Goal: Entertainment & Leisure: Browse casually

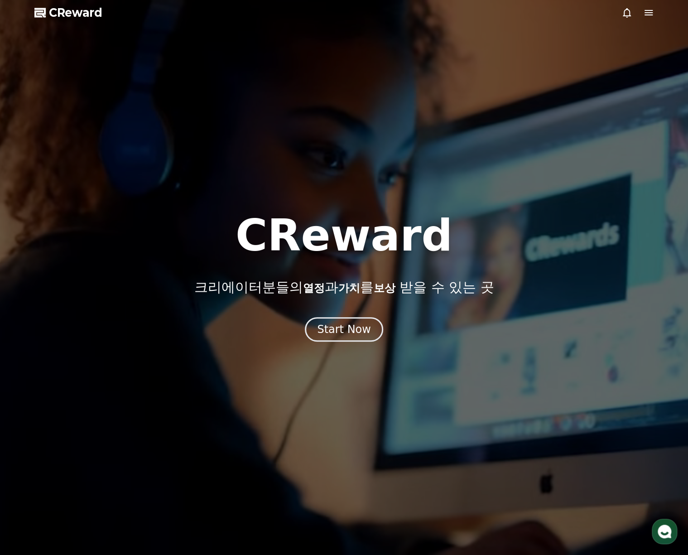
click at [371, 334] on button "Start Now" at bounding box center [344, 329] width 78 height 24
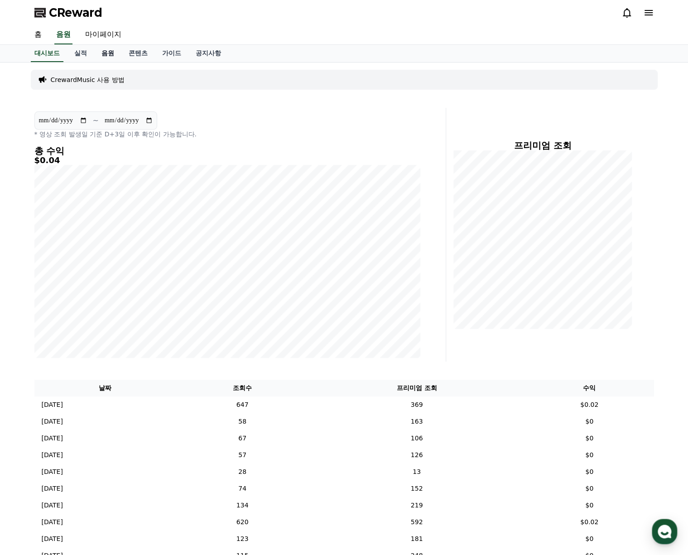
click at [104, 53] on link "음원" at bounding box center [107, 53] width 27 height 17
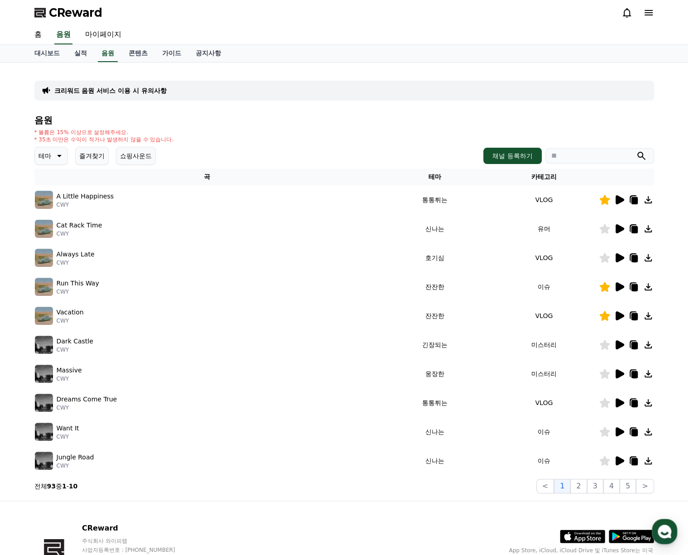
click at [160, 307] on div "Vacation CWY" at bounding box center [207, 316] width 345 height 18
click at [597, 317] on td "VLOG" at bounding box center [543, 315] width 109 height 29
click at [616, 317] on icon at bounding box center [620, 315] width 9 height 9
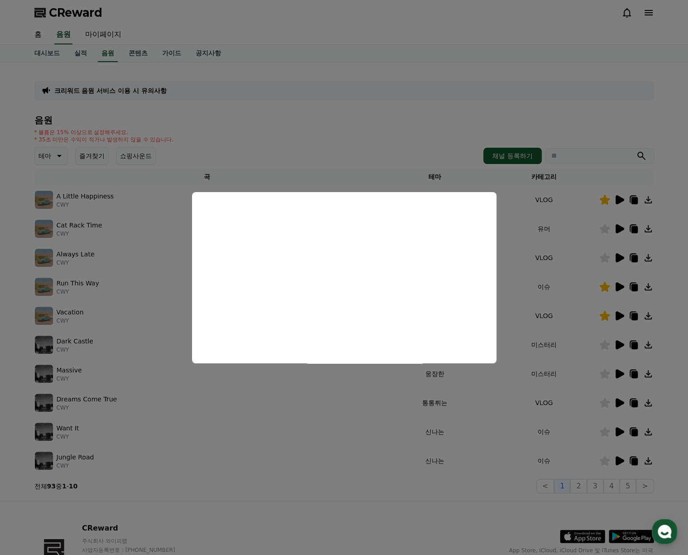
click at [385, 512] on button "close modal" at bounding box center [344, 277] width 688 height 555
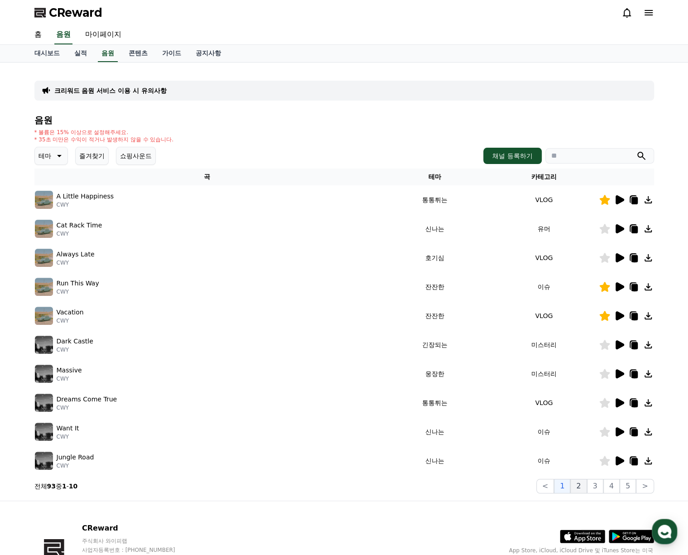
click at [585, 488] on button "2" at bounding box center [579, 486] width 16 height 15
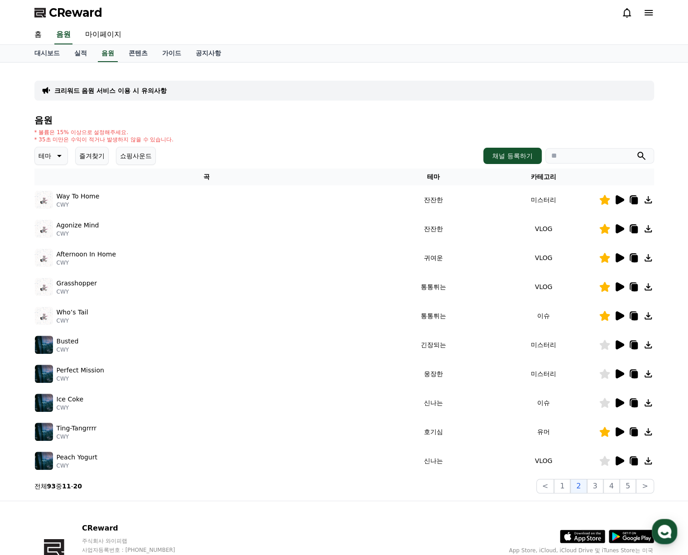
click at [619, 201] on icon at bounding box center [620, 199] width 9 height 9
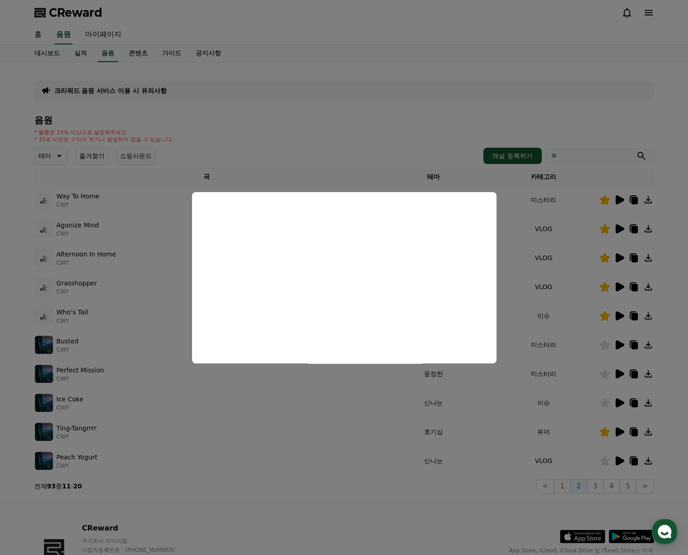
click at [401, 137] on button "close modal" at bounding box center [344, 277] width 688 height 555
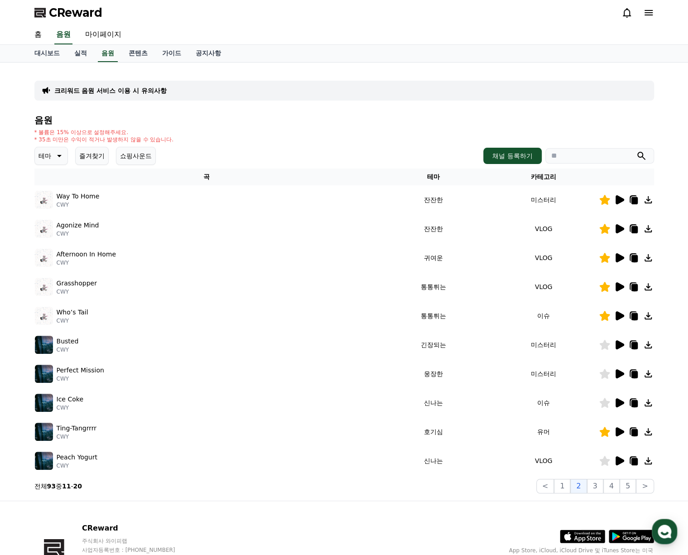
click at [624, 317] on icon at bounding box center [619, 315] width 11 height 11
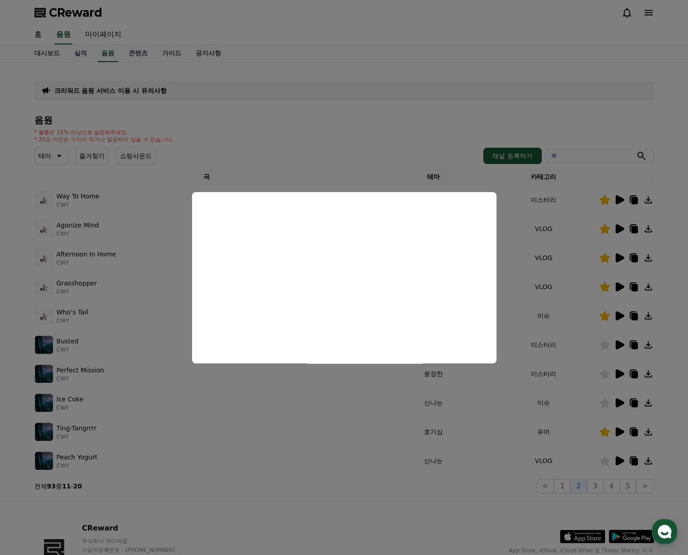
click at [437, 142] on button "close modal" at bounding box center [344, 277] width 688 height 555
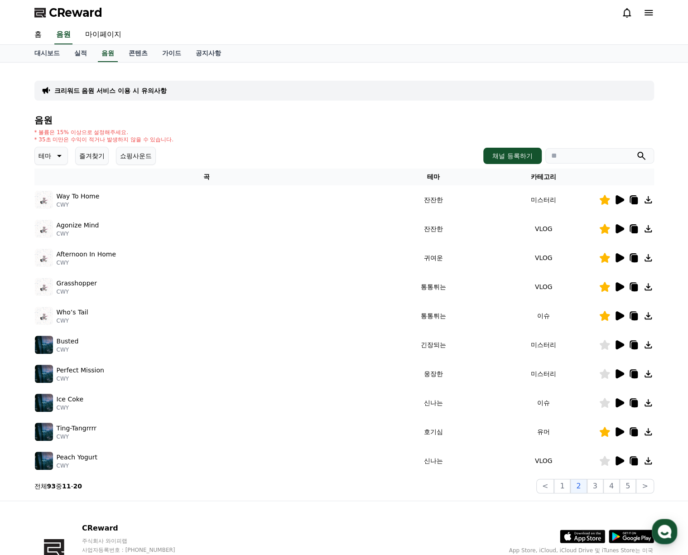
click at [631, 318] on icon at bounding box center [634, 316] width 6 height 7
click at [633, 316] on icon at bounding box center [634, 316] width 6 height 7
click at [92, 158] on button "즐겨찾기" at bounding box center [92, 156] width 34 height 18
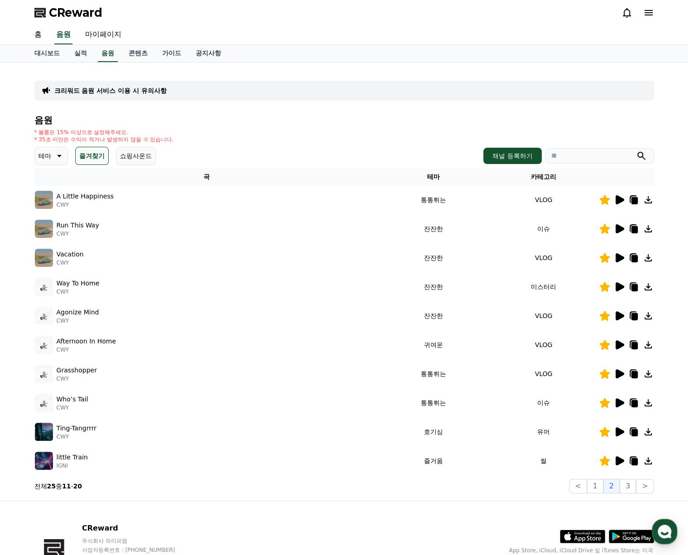
click at [619, 255] on icon at bounding box center [620, 257] width 9 height 9
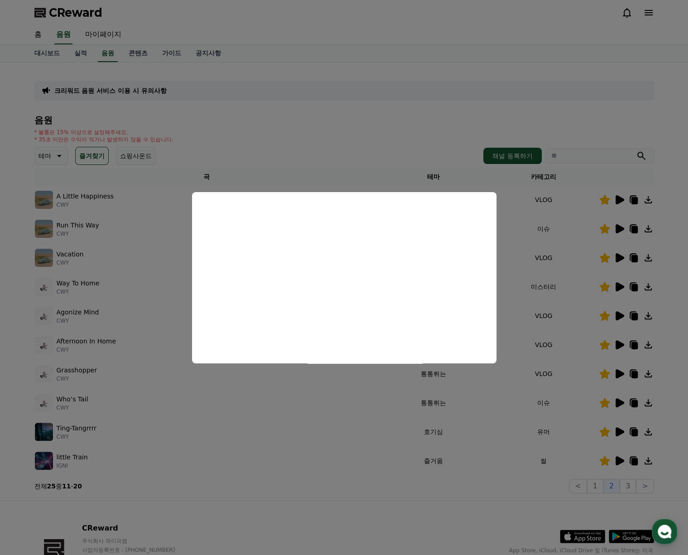
click at [382, 142] on button "close modal" at bounding box center [344, 277] width 688 height 555
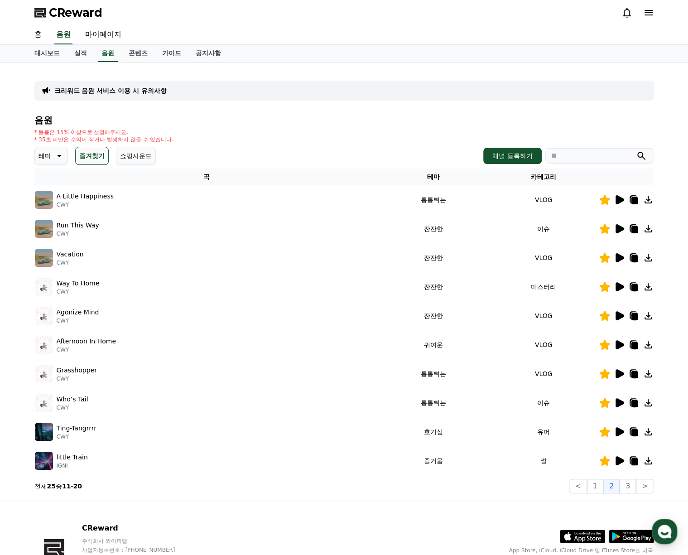
click at [615, 232] on icon at bounding box center [619, 228] width 11 height 11
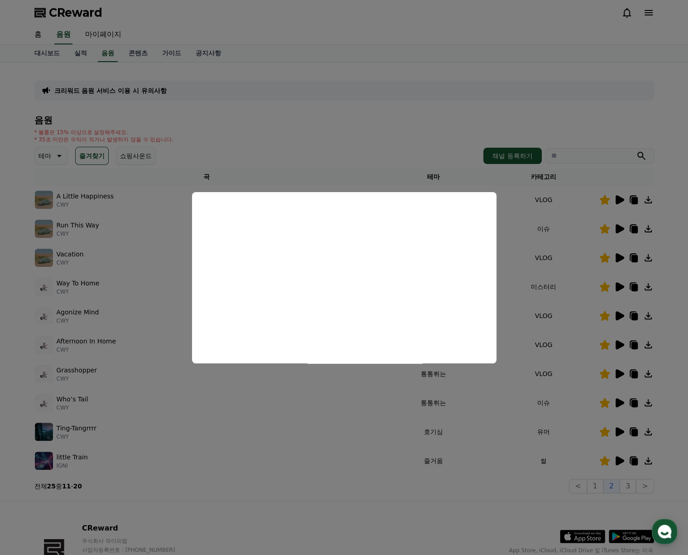
click at [372, 125] on button "close modal" at bounding box center [344, 277] width 688 height 555
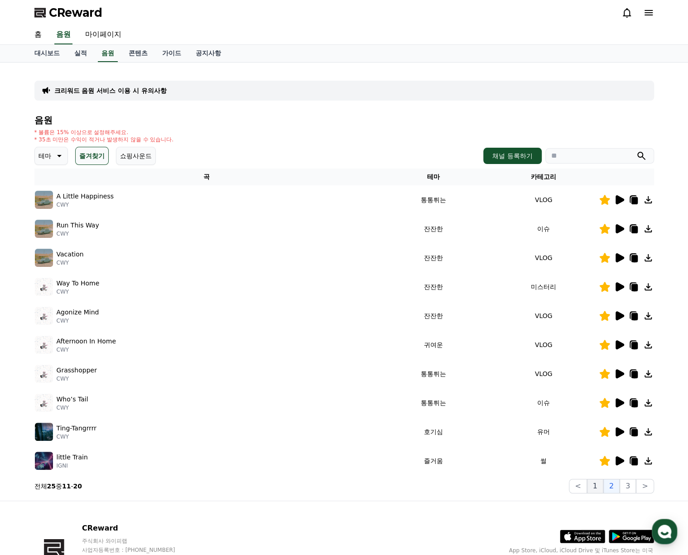
click at [600, 486] on button "1" at bounding box center [595, 486] width 16 height 15
click at [611, 487] on button "2" at bounding box center [612, 486] width 16 height 15
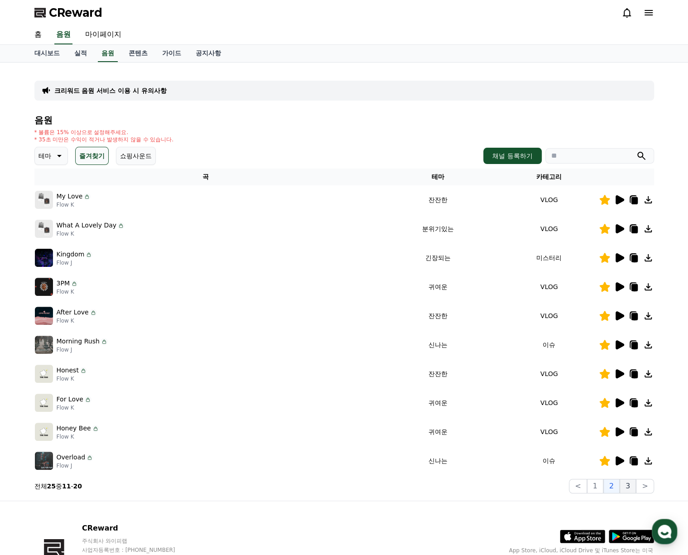
click at [633, 487] on button "3" at bounding box center [628, 486] width 16 height 15
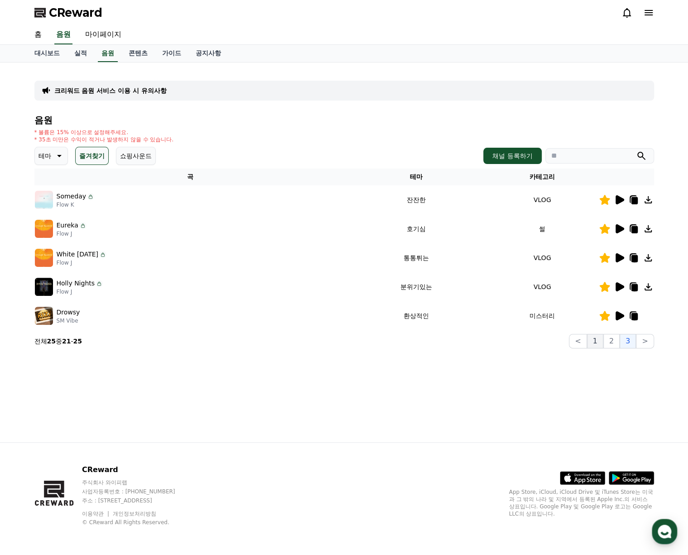
click at [595, 345] on button "1" at bounding box center [595, 341] width 16 height 15
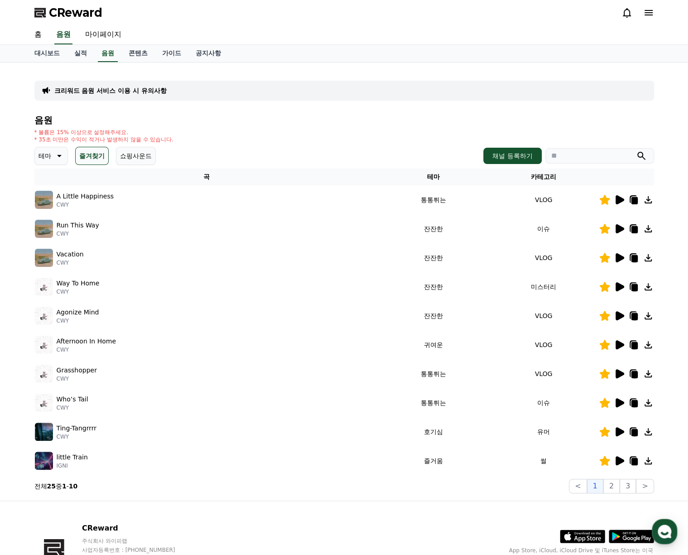
click at [622, 233] on icon at bounding box center [619, 228] width 11 height 11
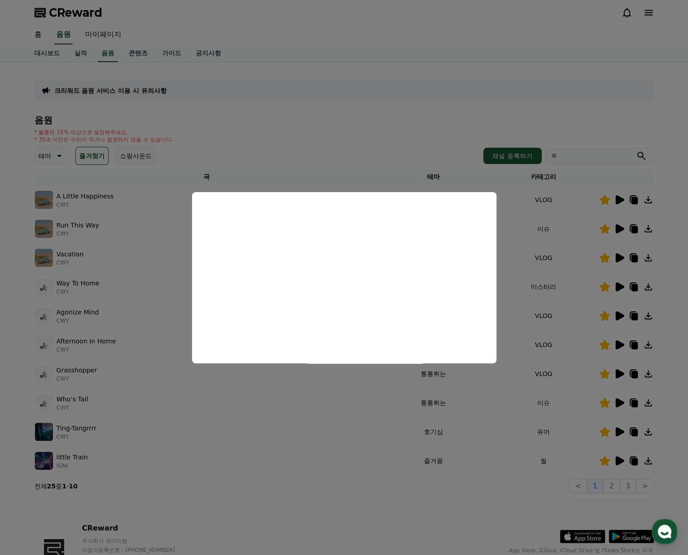
click at [398, 140] on button "close modal" at bounding box center [344, 277] width 688 height 555
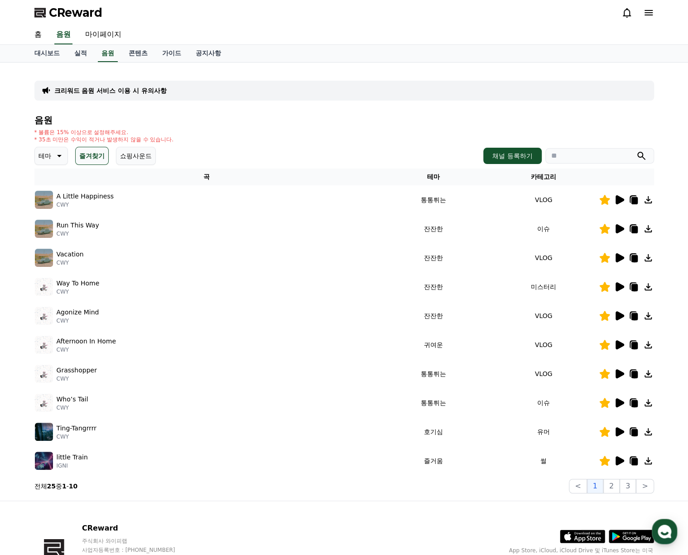
click at [617, 199] on icon at bounding box center [620, 199] width 9 height 9
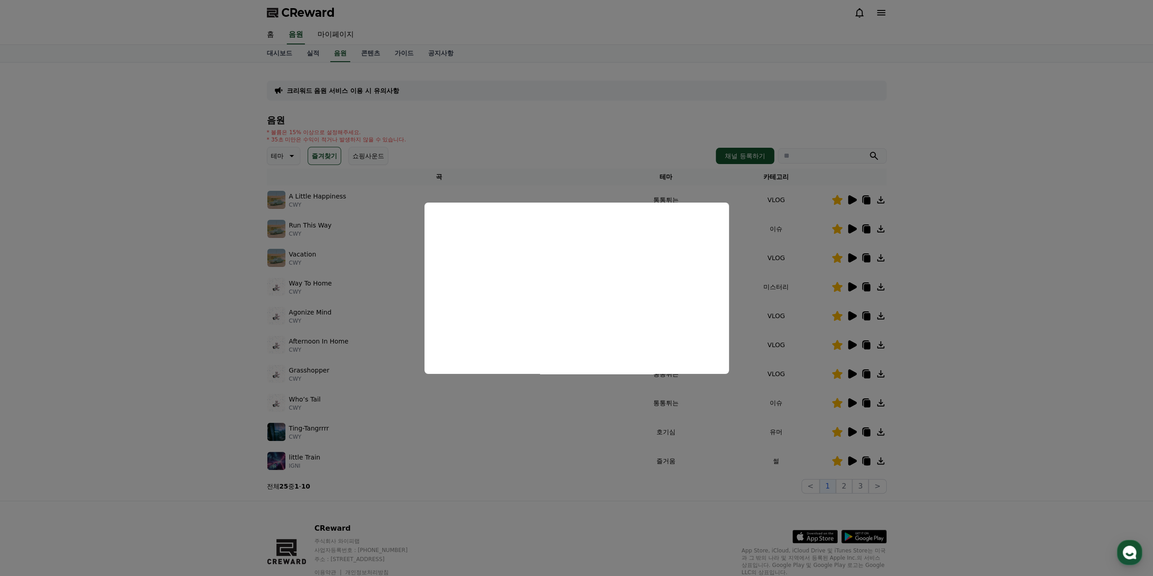
click at [619, 145] on button "close modal" at bounding box center [576, 288] width 1153 height 576
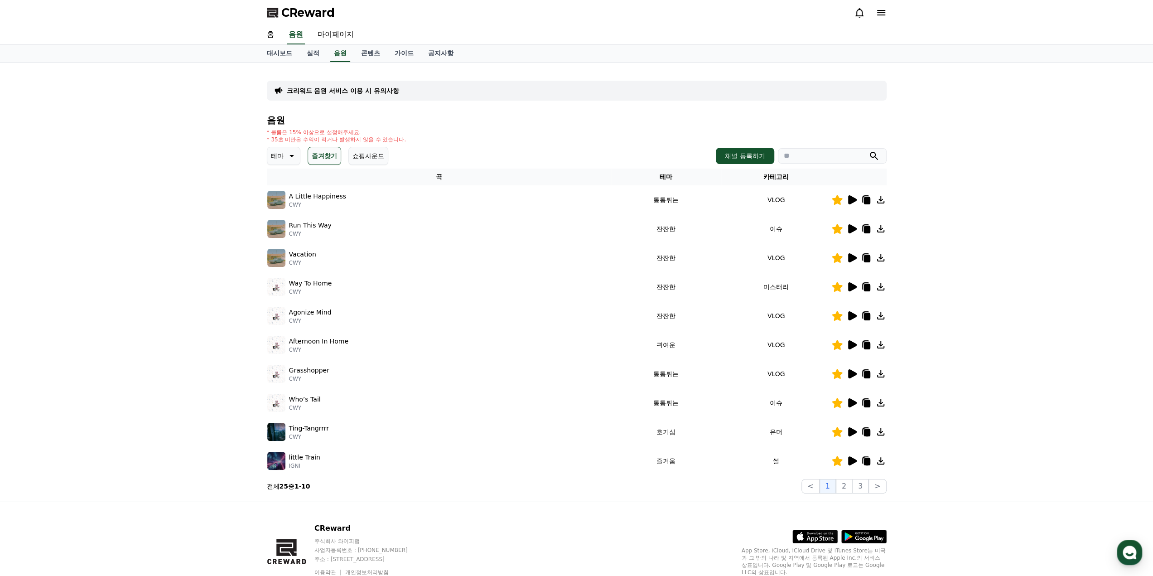
click at [688, 261] on icon at bounding box center [852, 257] width 9 height 9
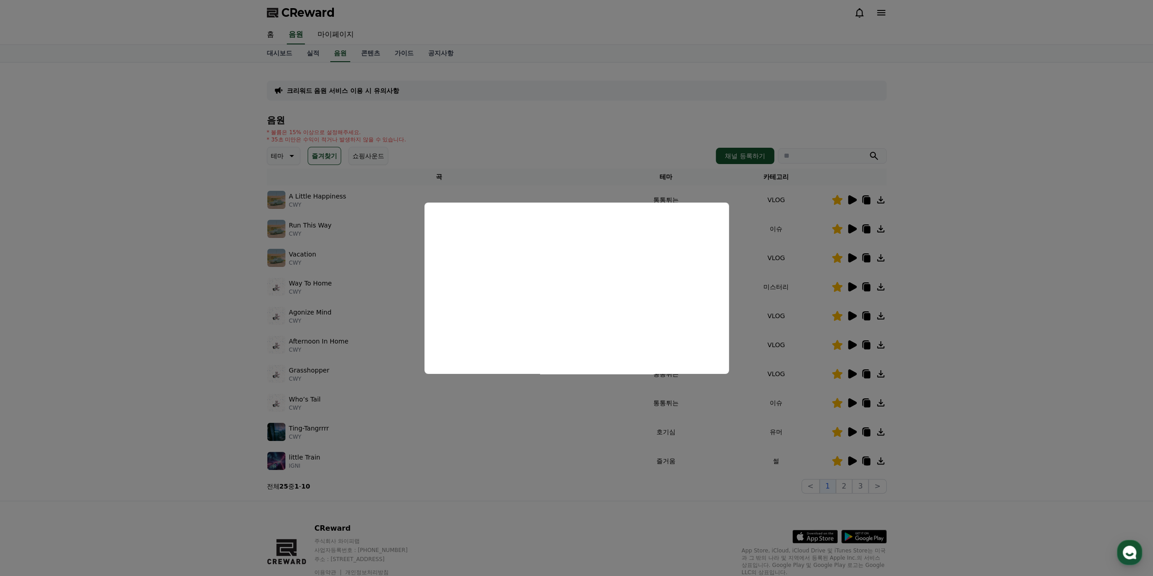
click at [688, 262] on button "close modal" at bounding box center [576, 288] width 1153 height 576
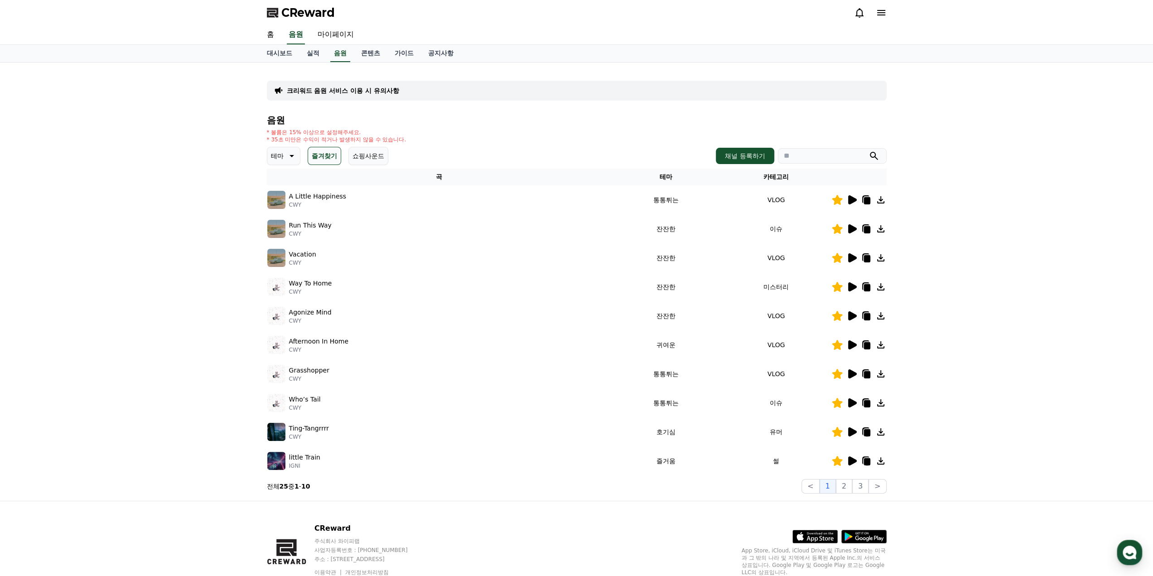
click at [688, 317] on icon at bounding box center [852, 315] width 9 height 9
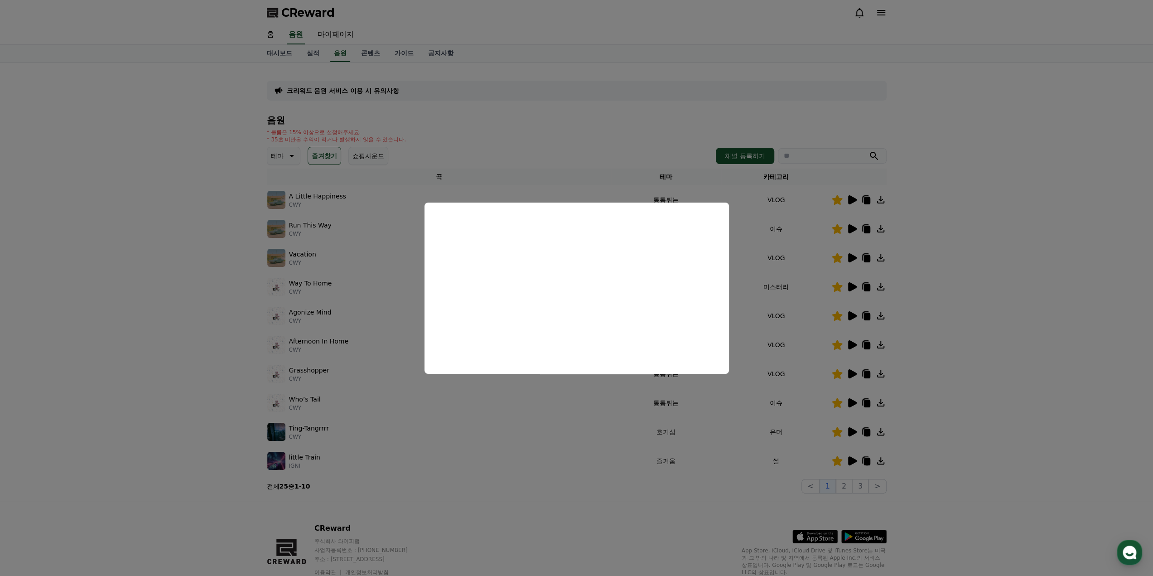
click at [688, 359] on button "close modal" at bounding box center [576, 288] width 1153 height 576
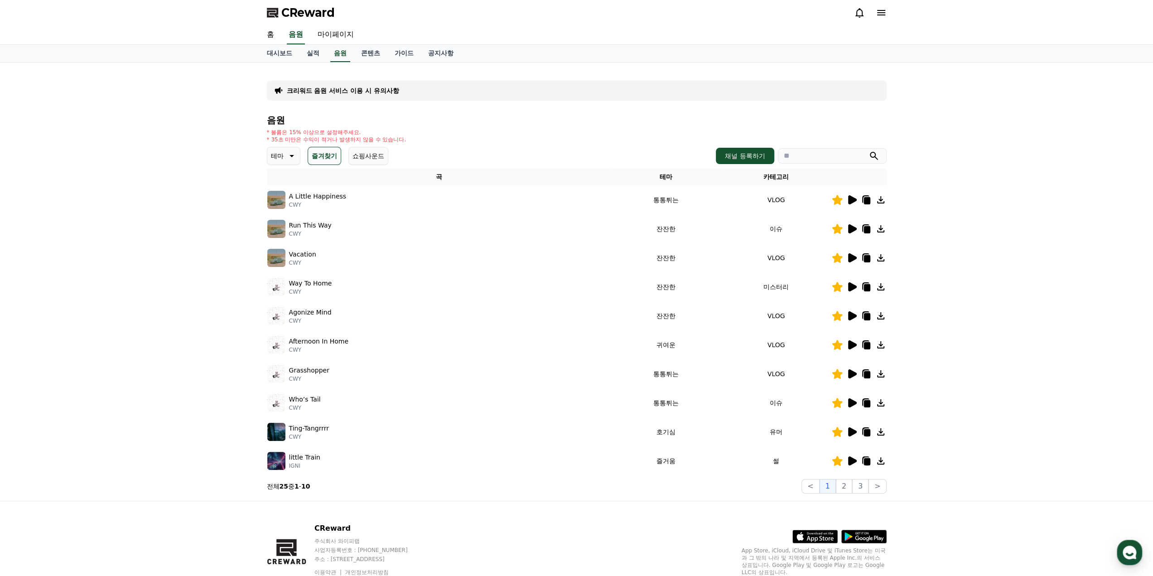
click at [688, 350] on td at bounding box center [859, 344] width 55 height 29
click at [688, 344] on icon at bounding box center [852, 344] width 9 height 9
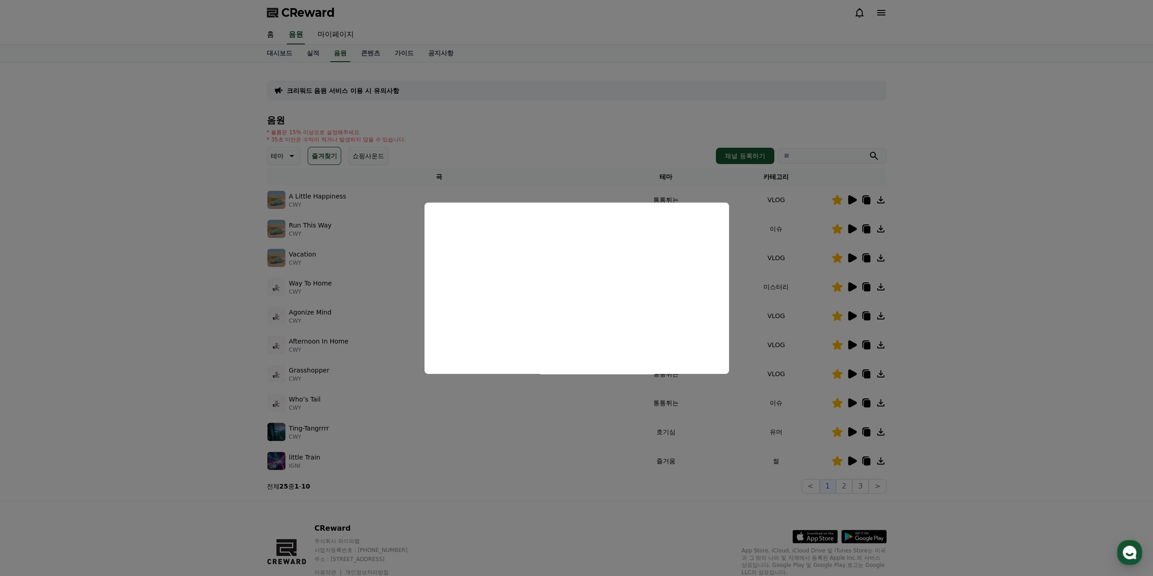
click at [688, 333] on button "close modal" at bounding box center [576, 288] width 1153 height 576
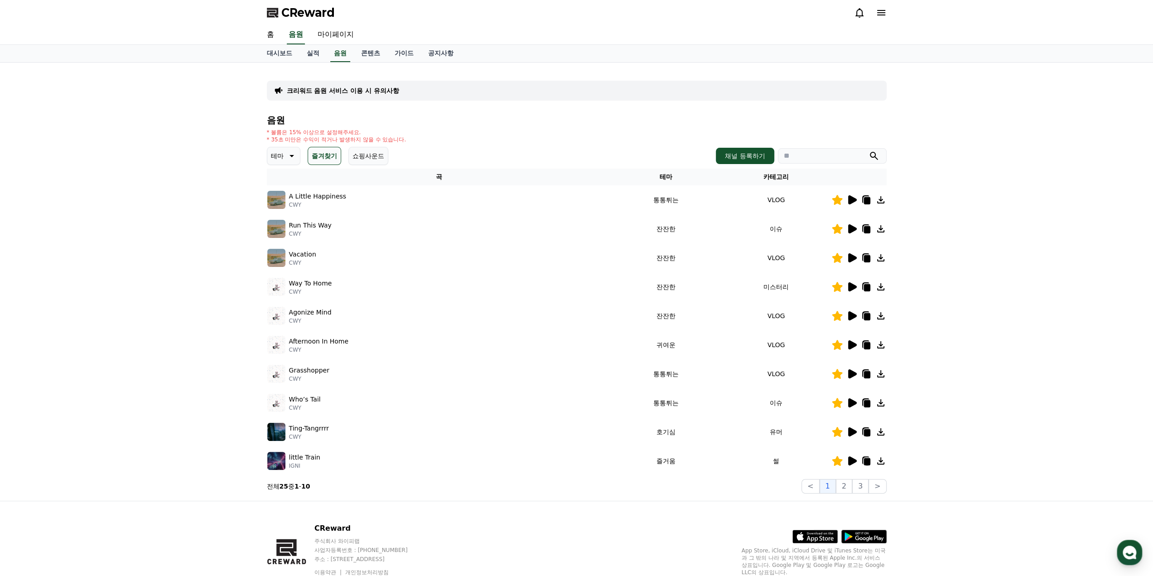
click at [688, 343] on icon at bounding box center [867, 345] width 6 height 7
